Goal: Task Accomplishment & Management: Use online tool/utility

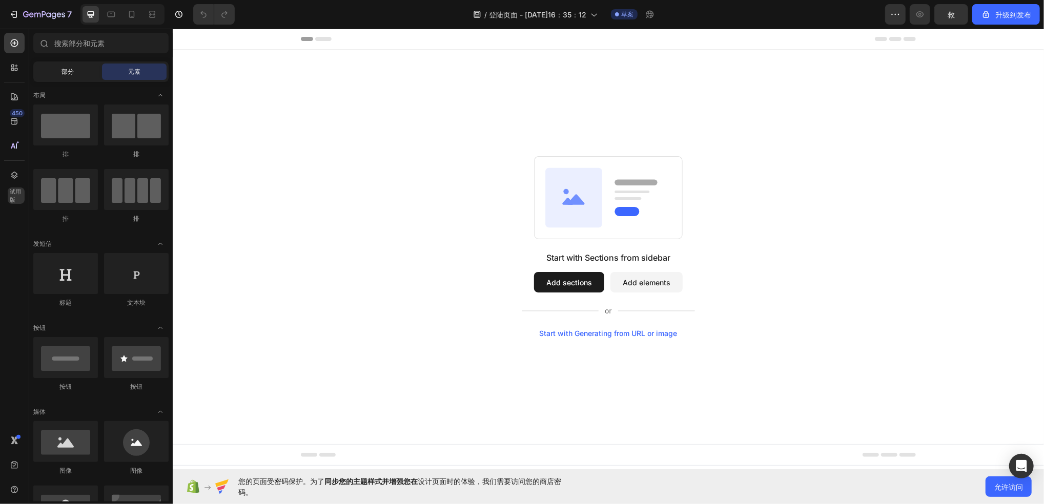
click at [84, 79] on div "部分" at bounding box center [67, 72] width 65 height 16
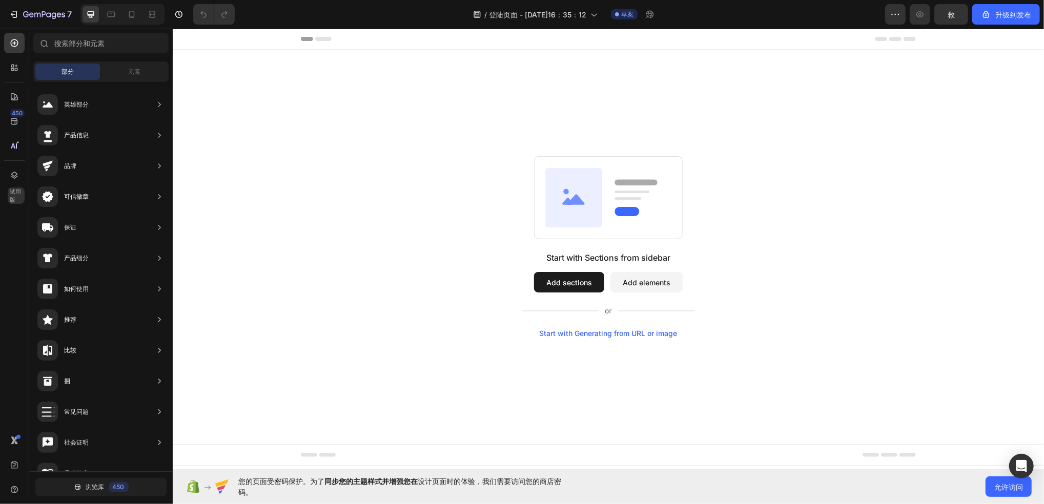
click at [552, 289] on button "Add sections" at bounding box center [568, 282] width 70 height 20
click at [562, 280] on button "Add sections" at bounding box center [568, 282] width 70 height 20
drag, startPoint x: 360, startPoint y: 85, endPoint x: 367, endPoint y: 94, distance: 12.4
click at [360, 89] on div "Start with Sections from sidebar Add sections Add elements Start with Generatin…" at bounding box center [607, 246] width 871 height 395
click at [565, 283] on button "Add sections" at bounding box center [568, 282] width 70 height 20
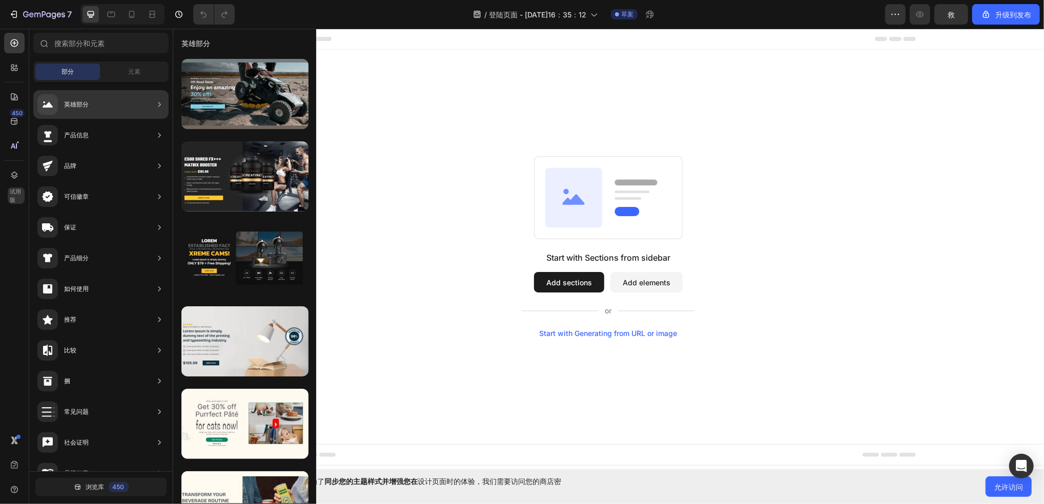
click at [79, 92] on div "英雄部分" at bounding box center [100, 104] width 135 height 29
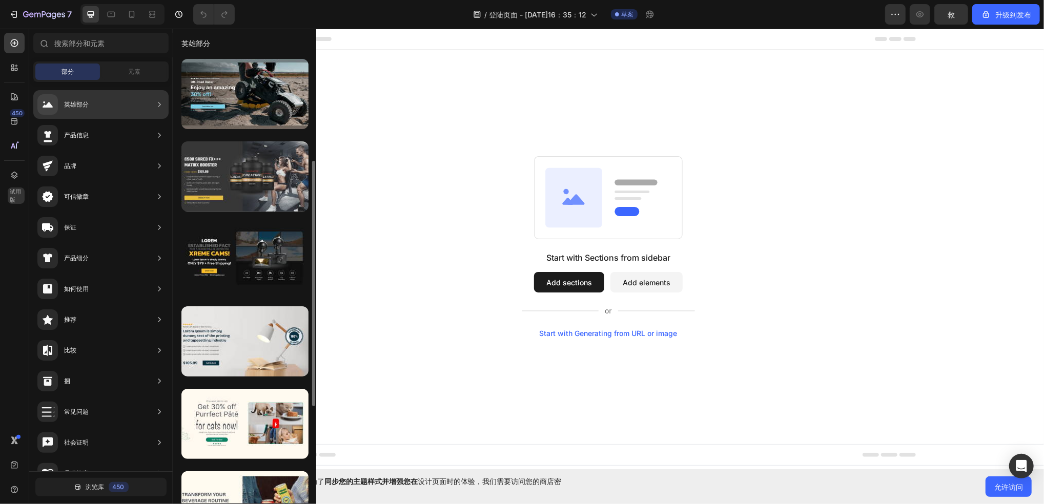
scroll to position [136, 0]
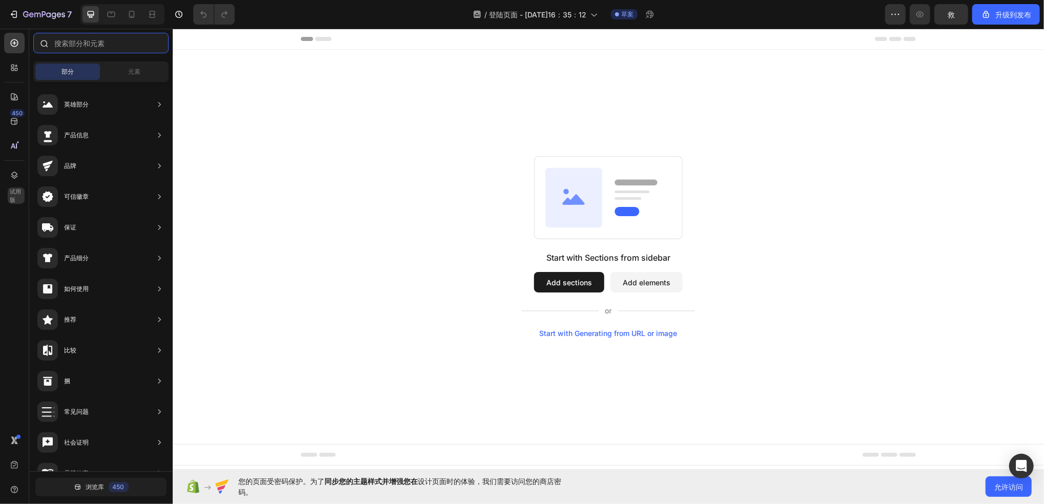
click at [83, 44] on input "text" at bounding box center [100, 43] width 135 height 20
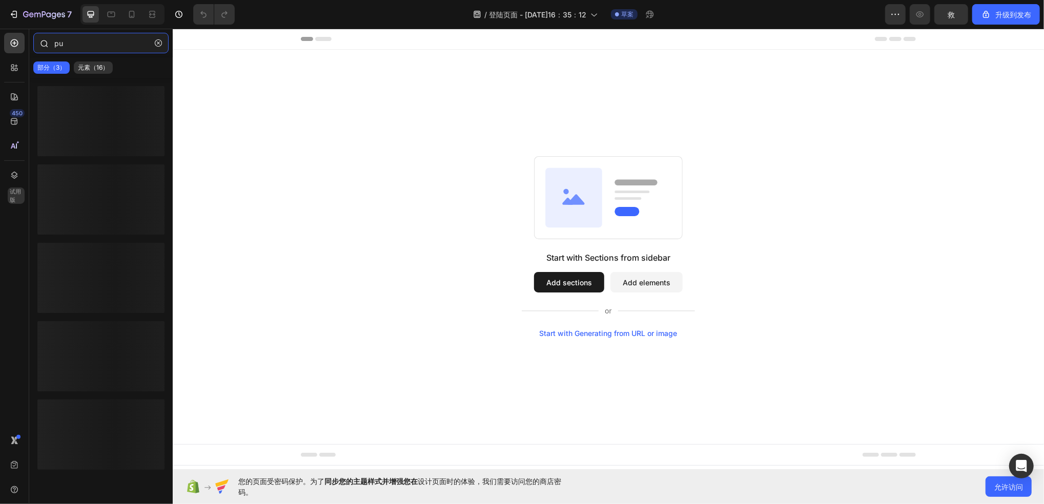
type input "p"
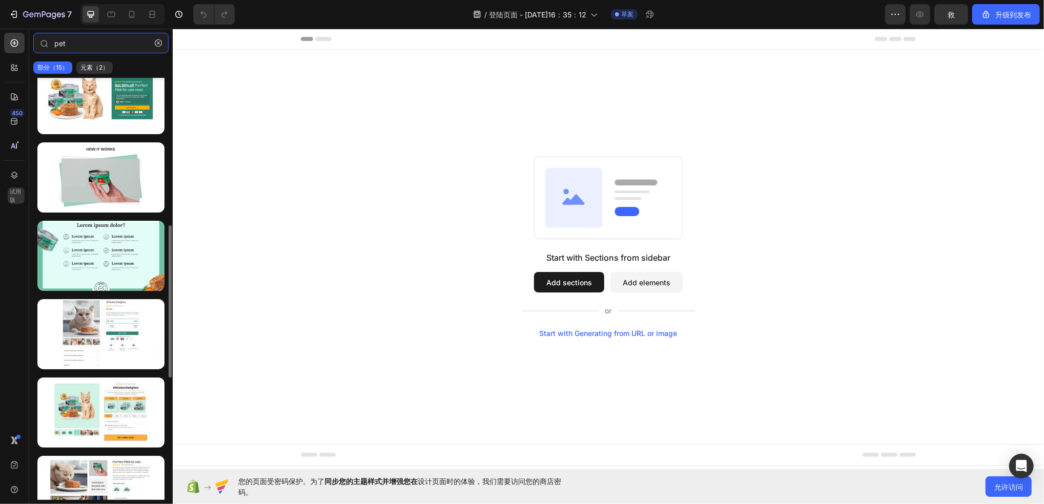
scroll to position [749, 0]
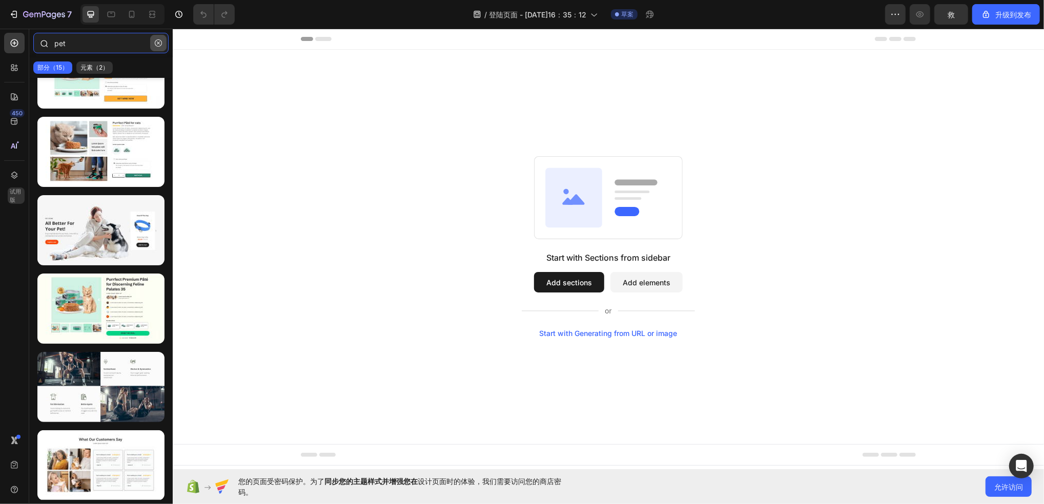
type input "pet"
click at [158, 44] on icon "button" at bounding box center [158, 42] width 7 height 7
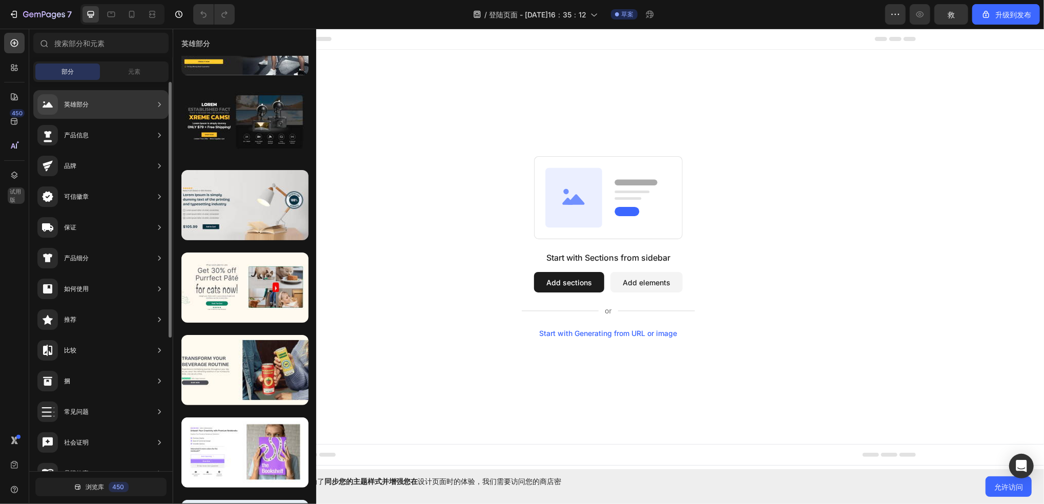
click at [130, 109] on div "英雄部分" at bounding box center [100, 104] width 135 height 29
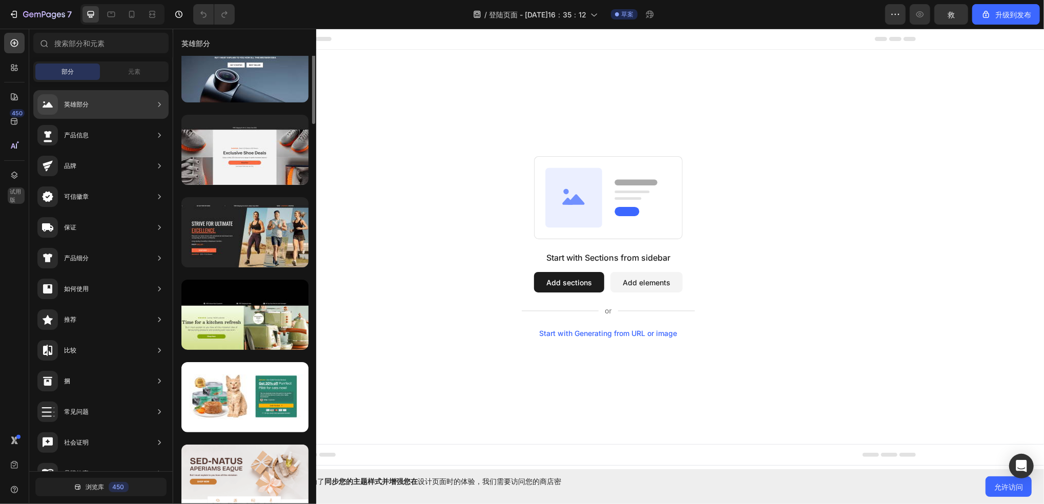
scroll to position [854, 0]
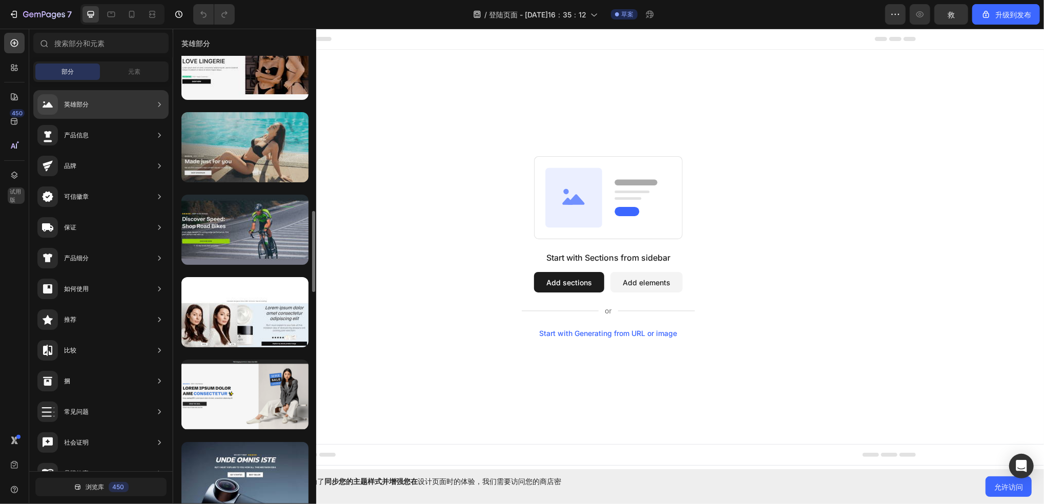
click at [284, 142] on div at bounding box center [244, 147] width 127 height 70
click at [288, 180] on div at bounding box center [244, 147] width 127 height 70
click at [239, 155] on div at bounding box center [244, 147] width 127 height 70
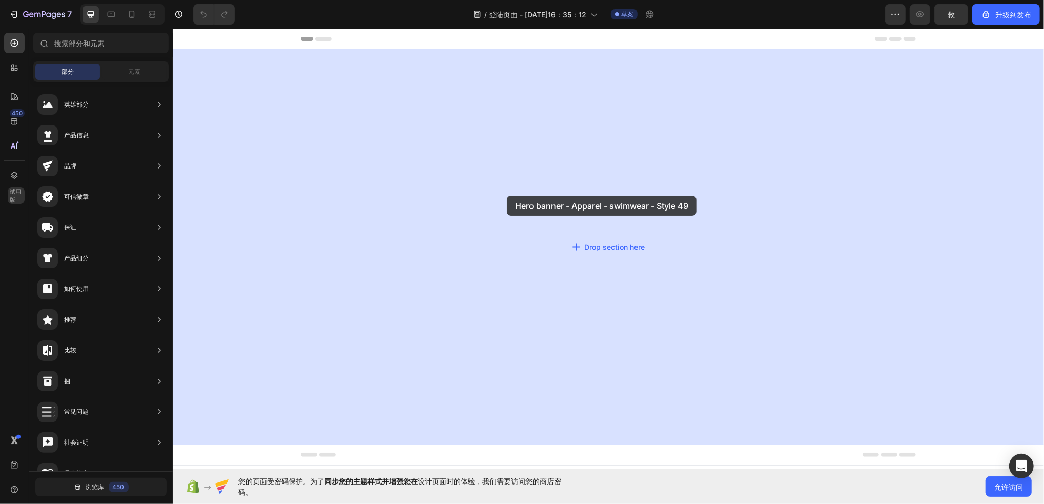
drag, startPoint x: 411, startPoint y: 183, endPoint x: 506, endPoint y: 195, distance: 95.6
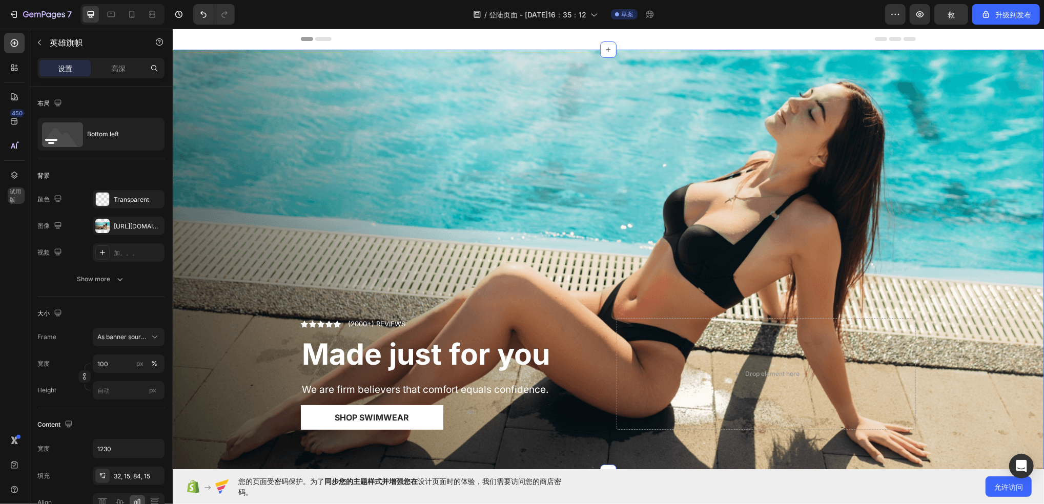
click at [506, 195] on div "Overlay" at bounding box center [607, 260] width 871 height 423
